Goal: Obtain resource: Obtain resource

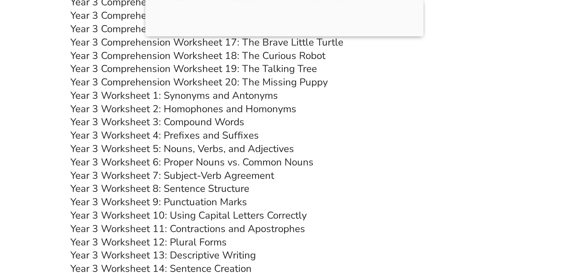
scroll to position [2696, 0]
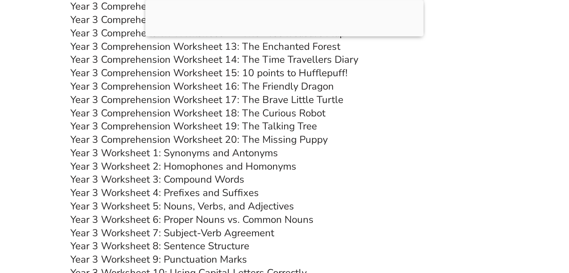
click at [293, 125] on link "Year 3 Comprehension Worksheet 19: The Talking Tree" at bounding box center [193, 125] width 247 height 13
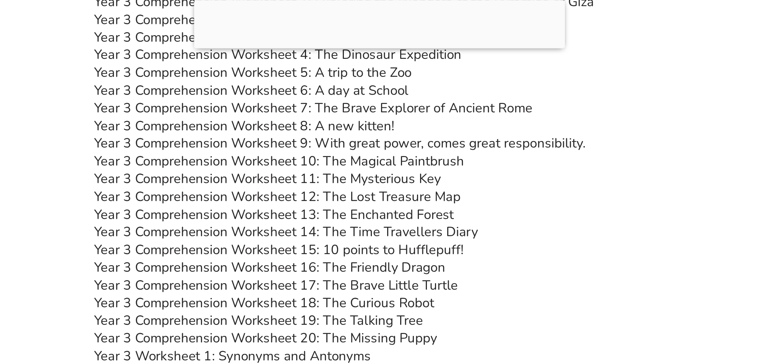
scroll to position [2582, 0]
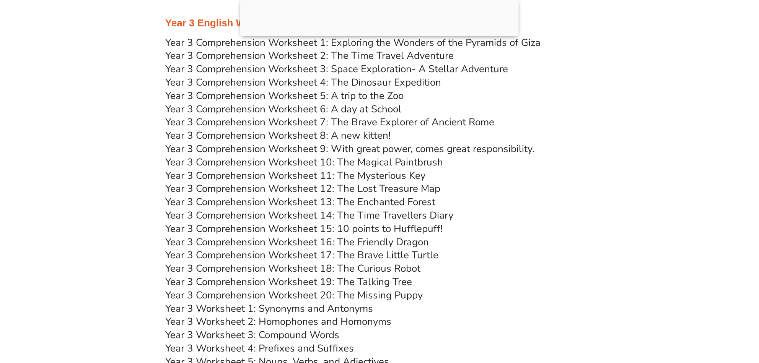
click at [331, 41] on link "Year 3 Comprehension Worksheet 1: Exploring the Wonders of the Pyramids of Giza" at bounding box center [352, 42] width 375 height 13
click at [361, 51] on link "Year 3 Comprehension Worksheet 2: The Time Travel Adventure" at bounding box center [309, 55] width 288 height 13
click at [434, 71] on link "Year 3 Comprehension Worksheet 3: Space Exploration- A Stellar Adventure" at bounding box center [336, 68] width 343 height 13
click at [383, 81] on link "Year 3 Comprehension Worksheet 4: The Dinosaur Expedition" at bounding box center [303, 82] width 276 height 13
click at [379, 98] on link "Year 3 Comprehension Worksheet 5: A trip to the Zoo" at bounding box center [284, 95] width 238 height 13
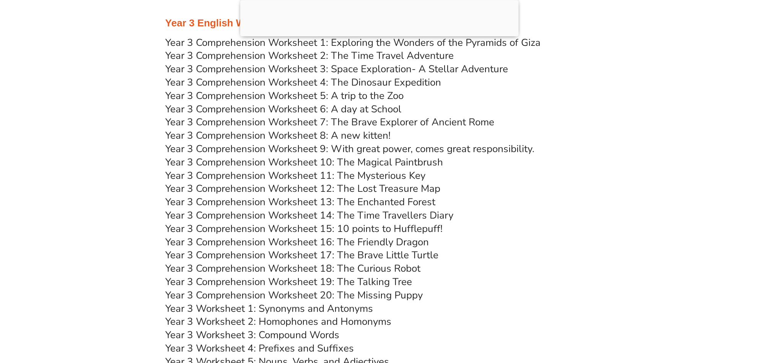
click at [365, 108] on link "Year 3 Comprehension Worksheet 6: A day at School" at bounding box center [283, 108] width 236 height 13
click at [378, 123] on link "Year 3 Comprehension Worksheet 7: The Brave Explorer of Ancient Rome" at bounding box center [329, 121] width 329 height 13
click at [374, 135] on link "Year 3 Comprehension Worksheet 8: A new kitten!" at bounding box center [277, 135] width 225 height 13
